Goal: Use online tool/utility: Utilize a website feature to perform a specific function

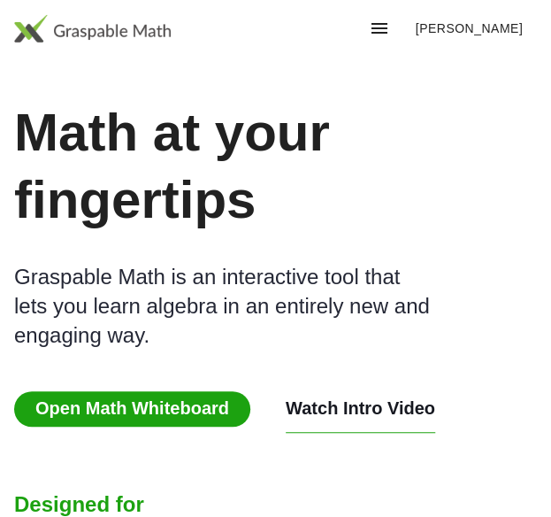
click at [88, 391] on span "Open Math Whiteboard" at bounding box center [132, 408] width 236 height 35
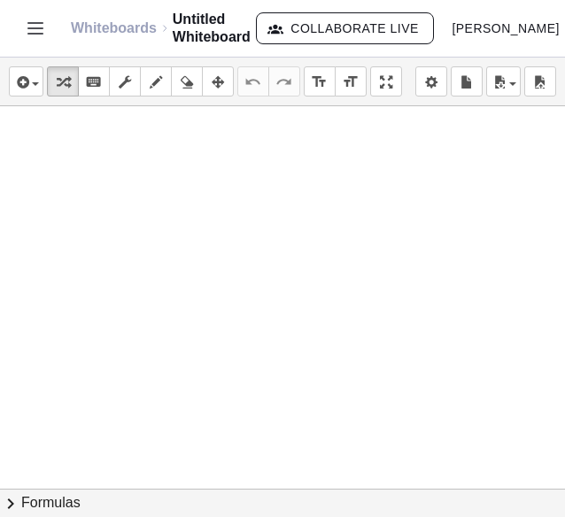
click at [158, 220] on div at bounding box center [282, 488] width 565 height 765
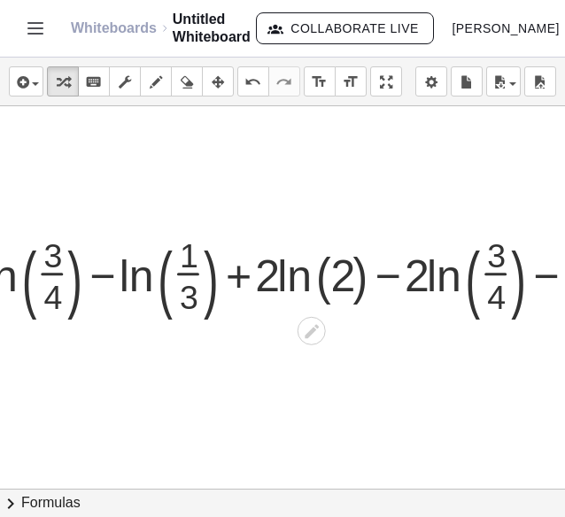
scroll to position [5, 224]
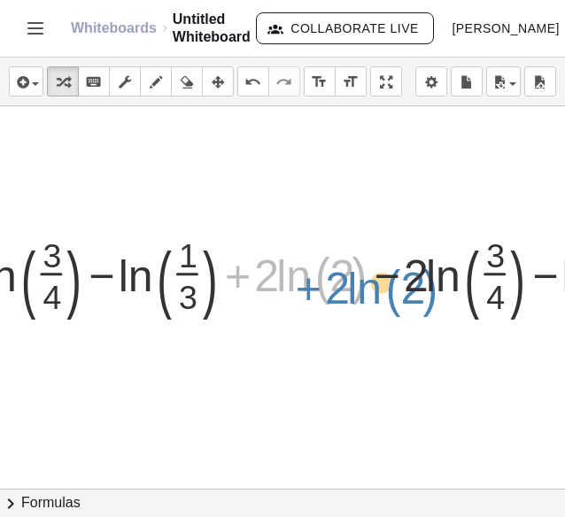
drag, startPoint x: 243, startPoint y: 277, endPoint x: 313, endPoint y: 289, distance: 71.0
click at [313, 289] on div at bounding box center [325, 268] width 749 height 96
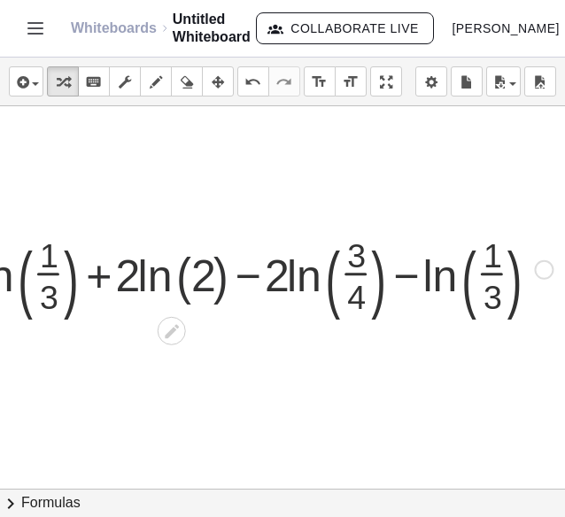
scroll to position [5, 382]
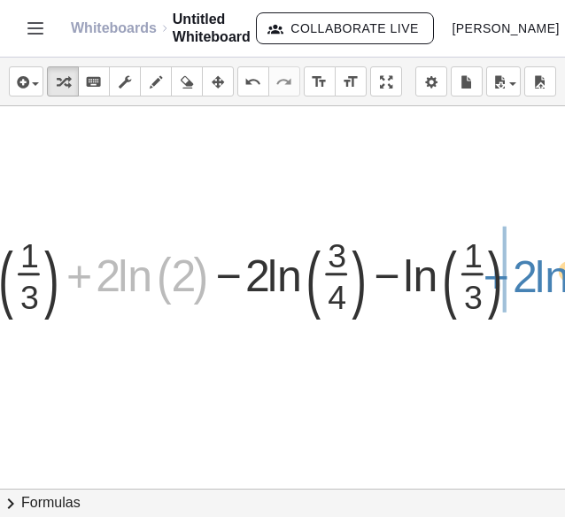
drag, startPoint x: 73, startPoint y: 280, endPoint x: 489, endPoint y: 281, distance: 416.8
click at [489, 281] on div at bounding box center [167, 268] width 749 height 96
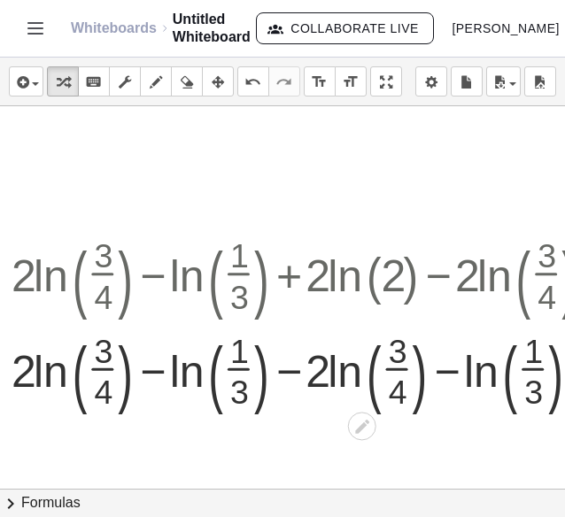
scroll to position [5, 170]
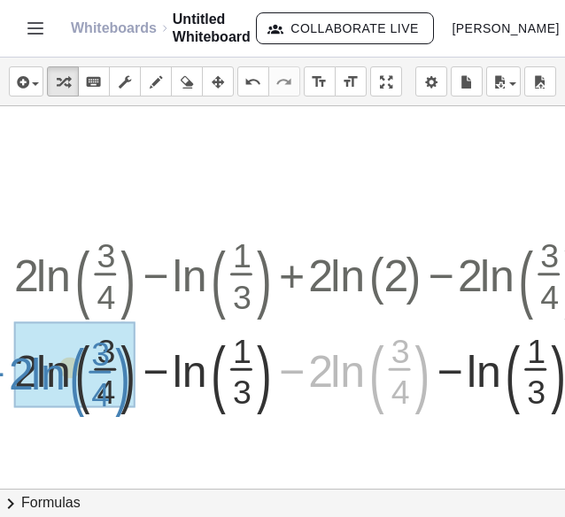
drag, startPoint x: 299, startPoint y: 367, endPoint x: 16, endPoint y: 370, distance: 283.2
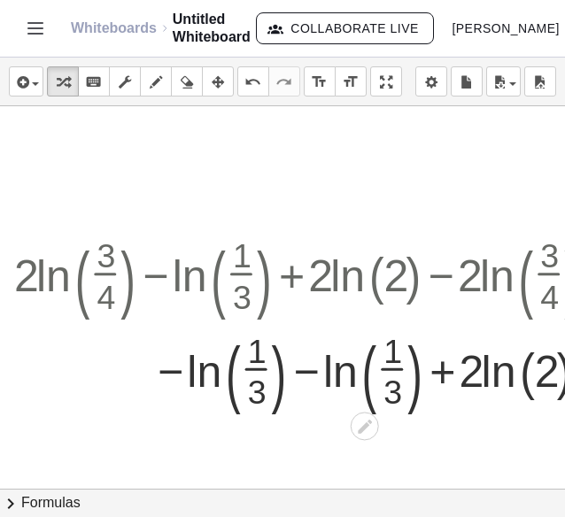
click at [308, 380] on div at bounding box center [379, 363] width 749 height 96
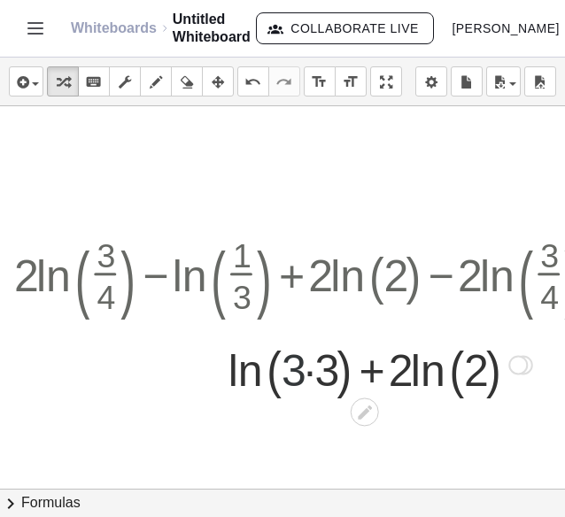
click at [301, 379] on div at bounding box center [379, 362] width 749 height 67
click at [315, 365] on div at bounding box center [379, 362] width 749 height 67
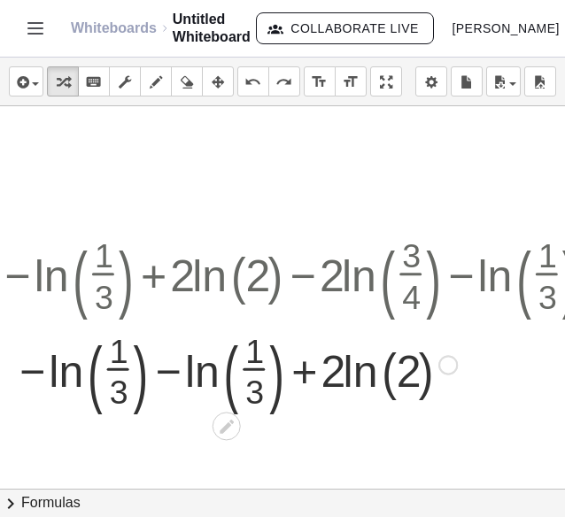
scroll to position [5, 313]
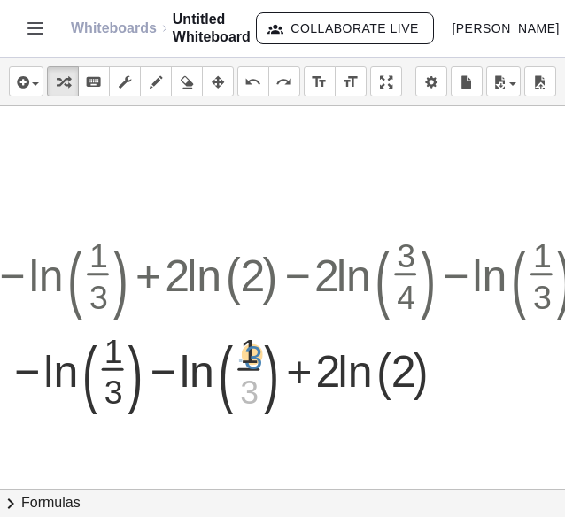
drag, startPoint x: 241, startPoint y: 403, endPoint x: 242, endPoint y: 369, distance: 33.6
click at [242, 369] on div at bounding box center [229, 363] width 890 height 96
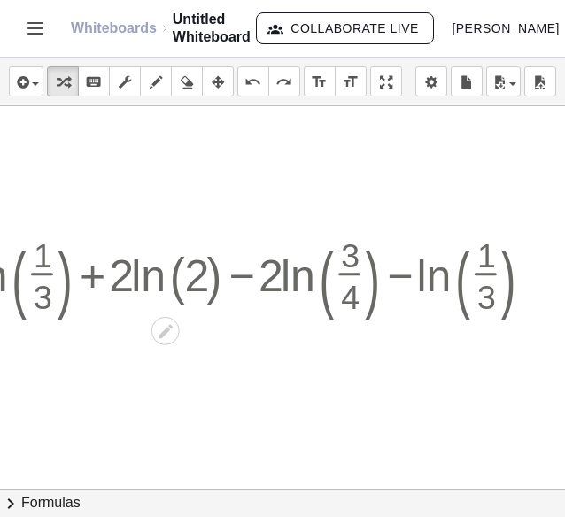
scroll to position [5, 382]
